Goal: Navigation & Orientation: Find specific page/section

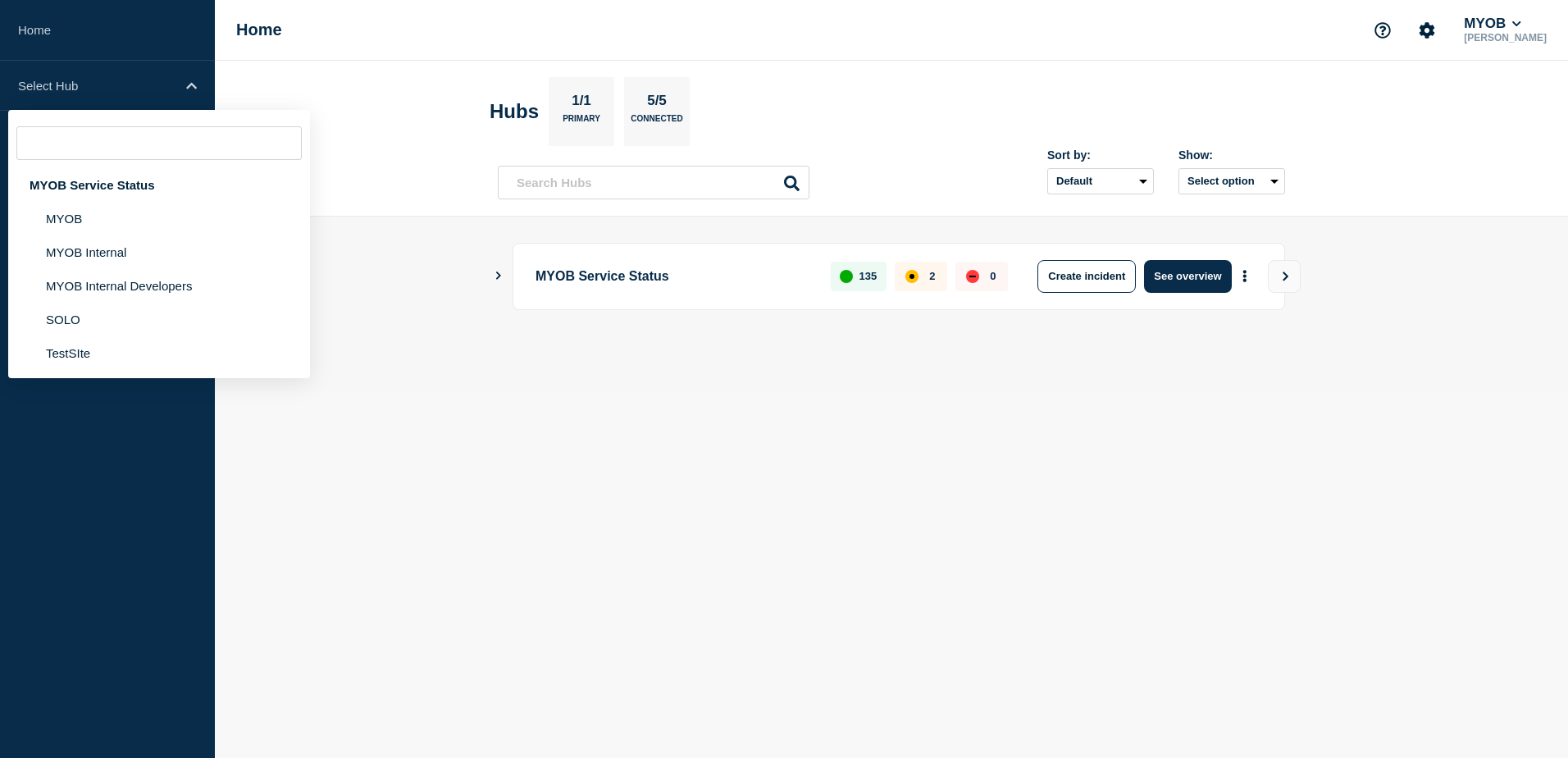
click at [116, 246] on li "MYOB Internal" at bounding box center [158, 252] width 302 height 34
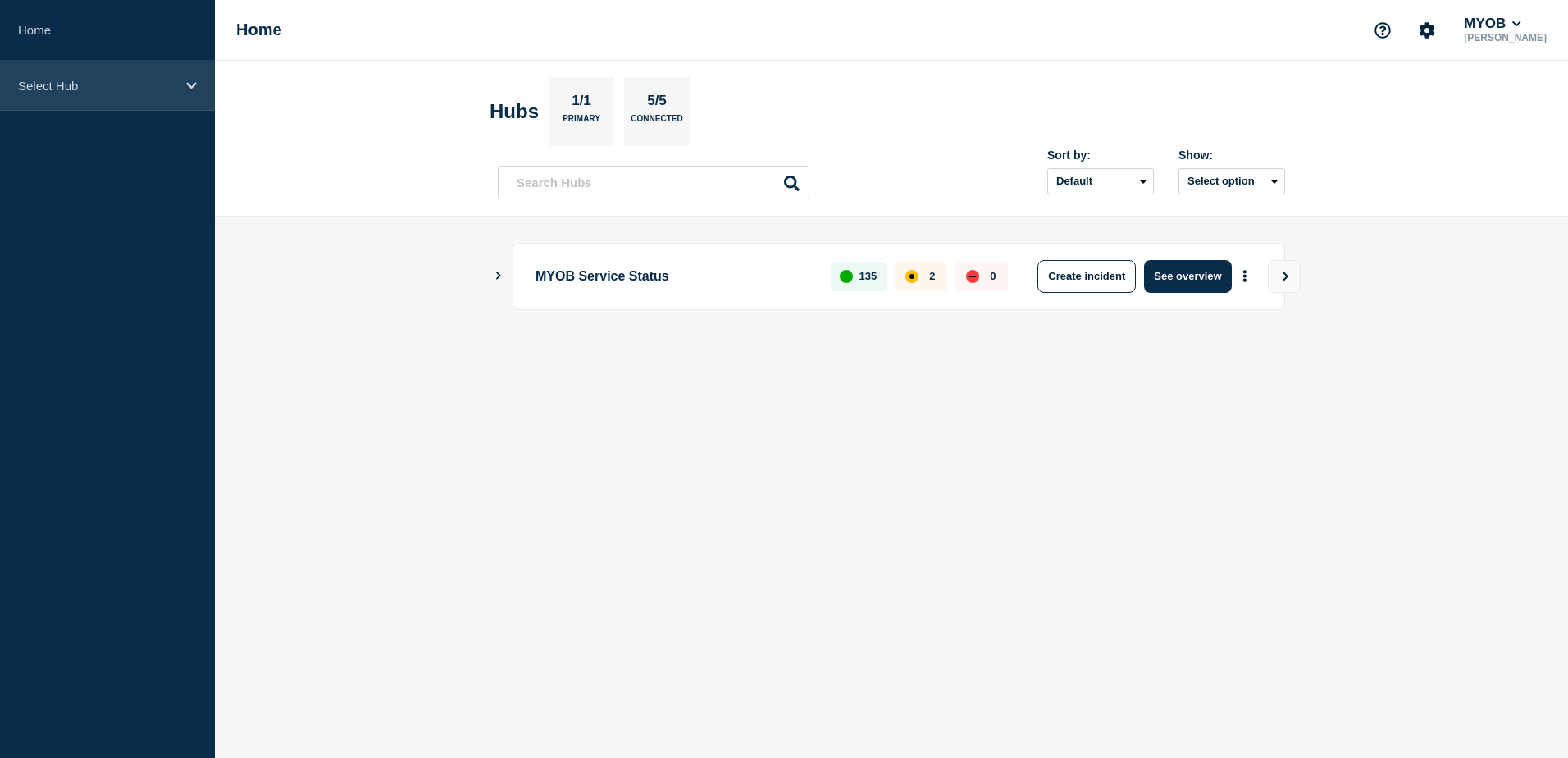
click at [159, 85] on p "Select Hub" at bounding box center [97, 86] width 157 height 14
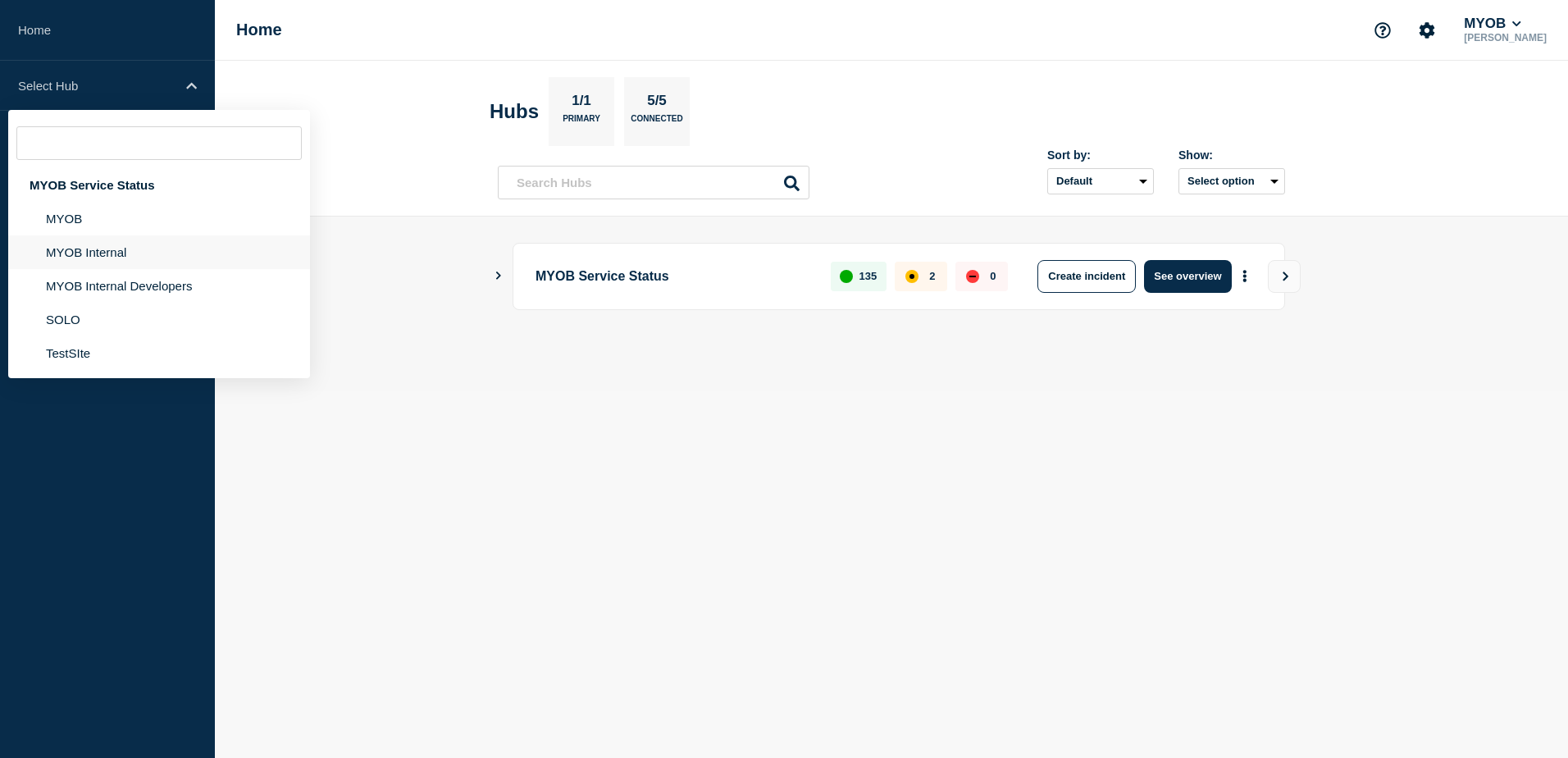
click at [124, 263] on li "MYOB Internal" at bounding box center [158, 252] width 302 height 34
